Goal: Find specific page/section: Find specific page/section

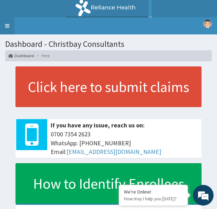
click at [6, 25] on link "Toggle navigation" at bounding box center [7, 25] width 14 height 17
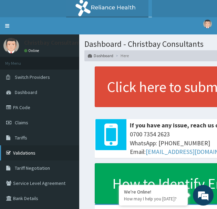
click at [41, 149] on link "Validations" at bounding box center [39, 152] width 79 height 15
click at [40, 152] on link "Validations" at bounding box center [39, 152] width 79 height 15
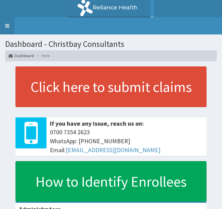
click at [3, 24] on link "Toggle navigation" at bounding box center [7, 25] width 14 height 17
click at [6, 25] on link "Toggle navigation" at bounding box center [7, 25] width 14 height 17
click at [8, 29] on link "Toggle navigation" at bounding box center [7, 25] width 14 height 17
click at [8, 27] on link "Toggle navigation" at bounding box center [7, 25] width 14 height 17
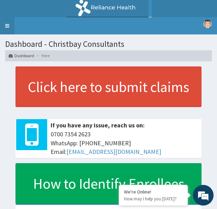
click at [7, 24] on link "Toggle navigation" at bounding box center [7, 25] width 14 height 17
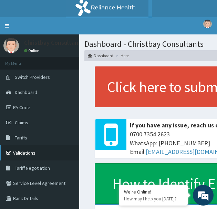
click at [21, 153] on link "Validations" at bounding box center [39, 152] width 79 height 15
